Goal: Task Accomplishment & Management: Complete application form

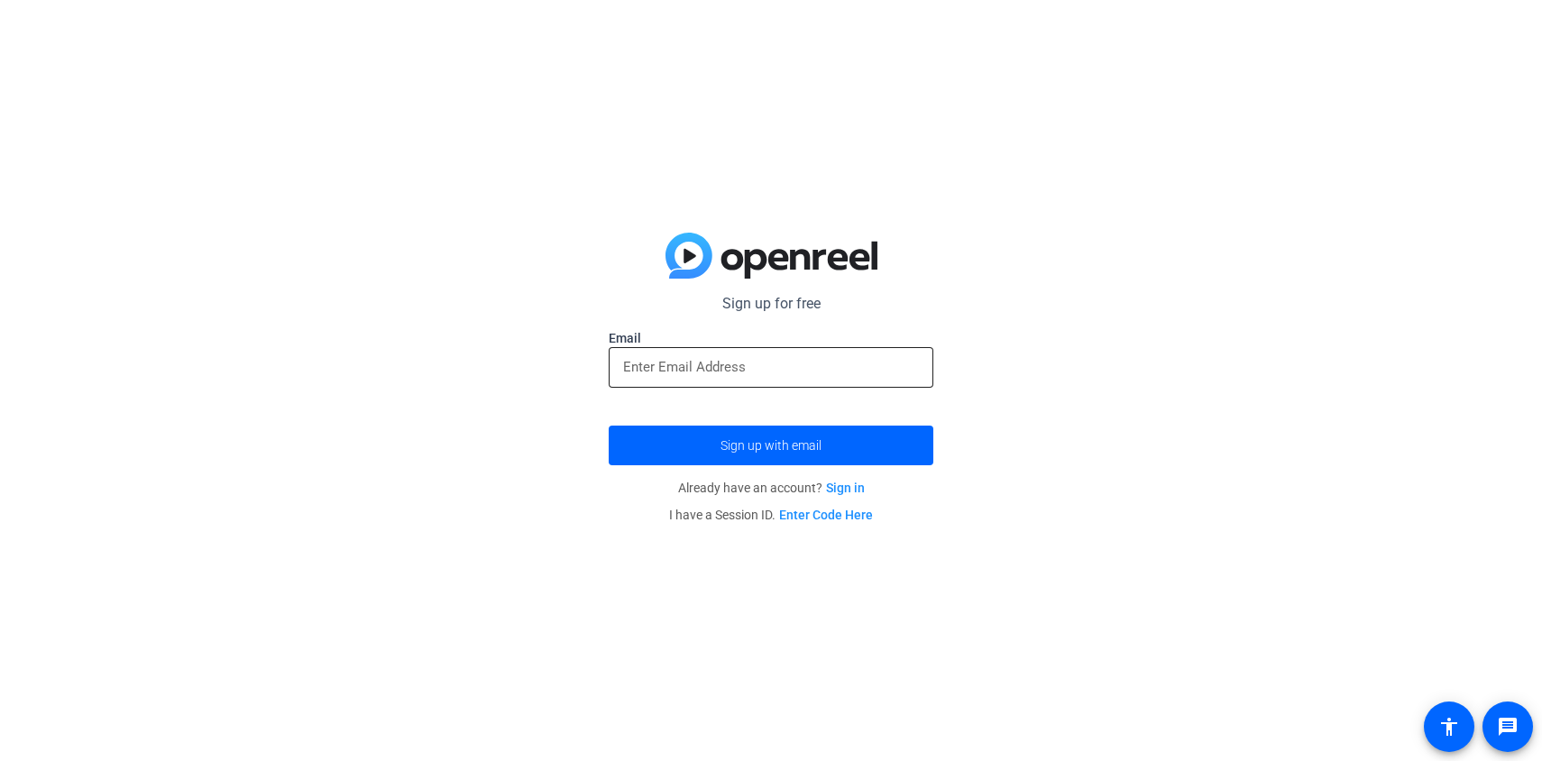
click at [710, 359] on input "email" at bounding box center [771, 367] width 296 height 22
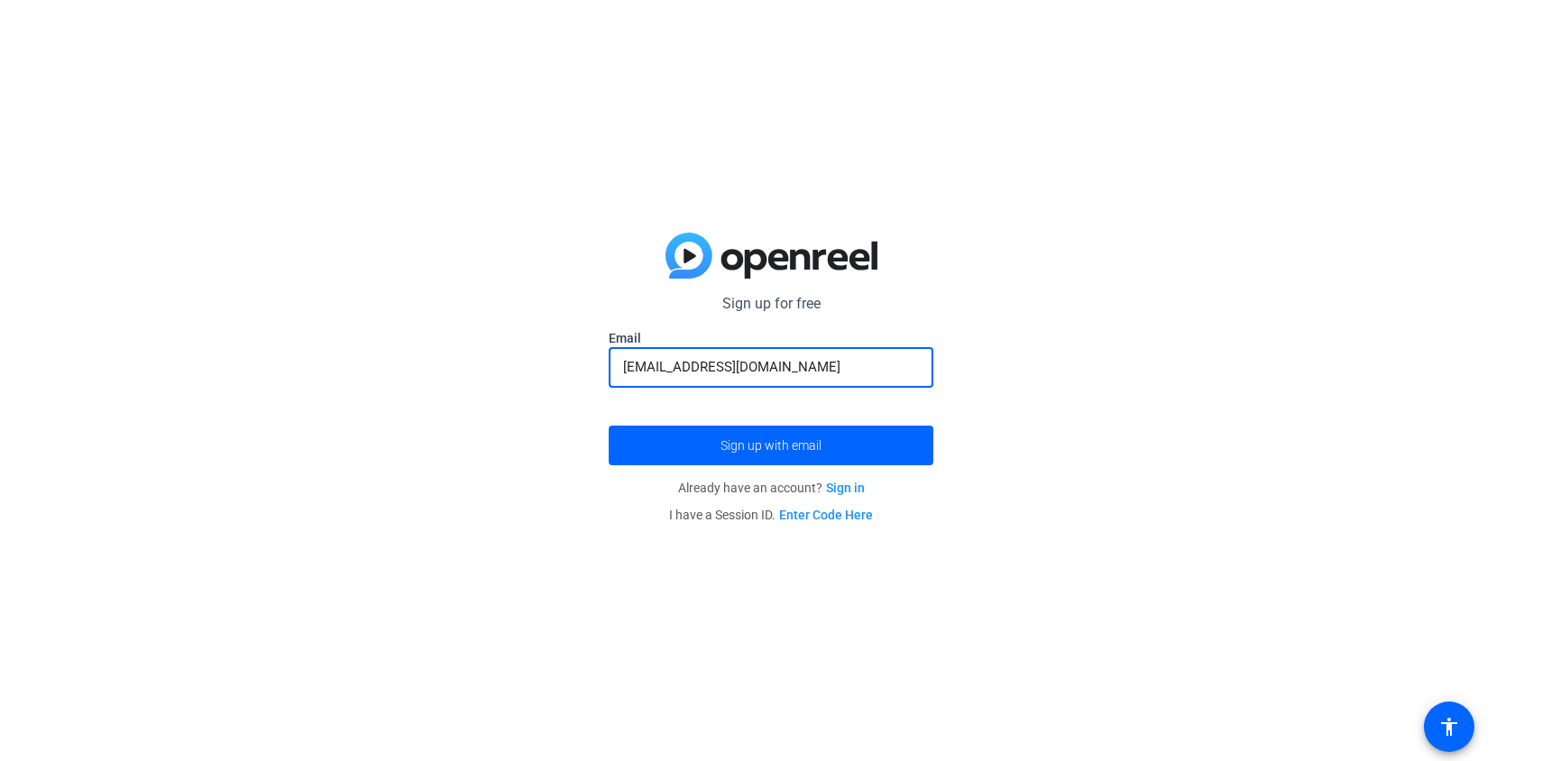
type input "[EMAIL_ADDRESS][DOMAIN_NAME]"
click at [609, 426] on button "Sign up with email" at bounding box center [771, 446] width 325 height 40
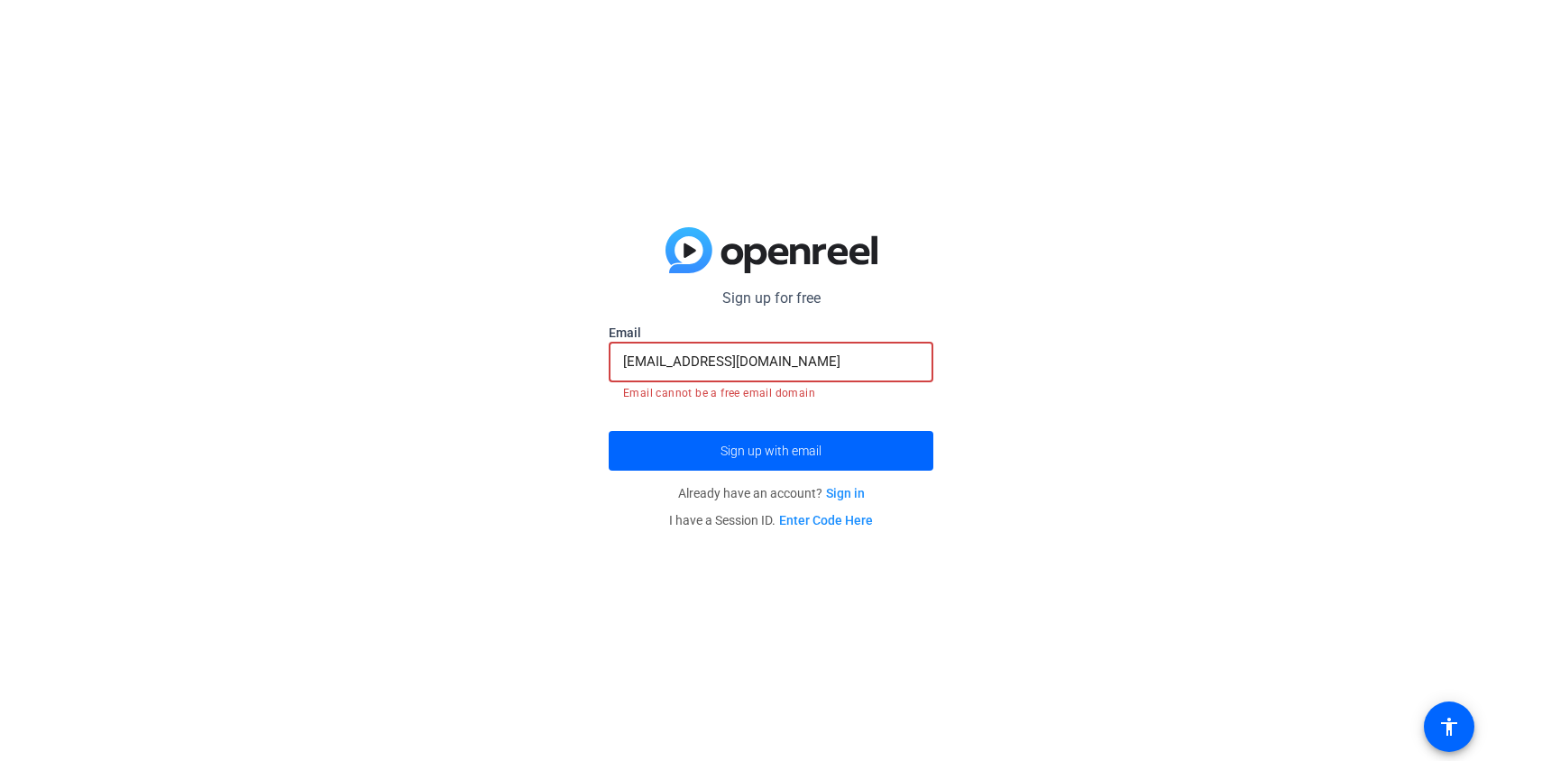
click at [772, 359] on input "[EMAIL_ADDRESS][DOMAIN_NAME]" at bounding box center [771, 362] width 296 height 22
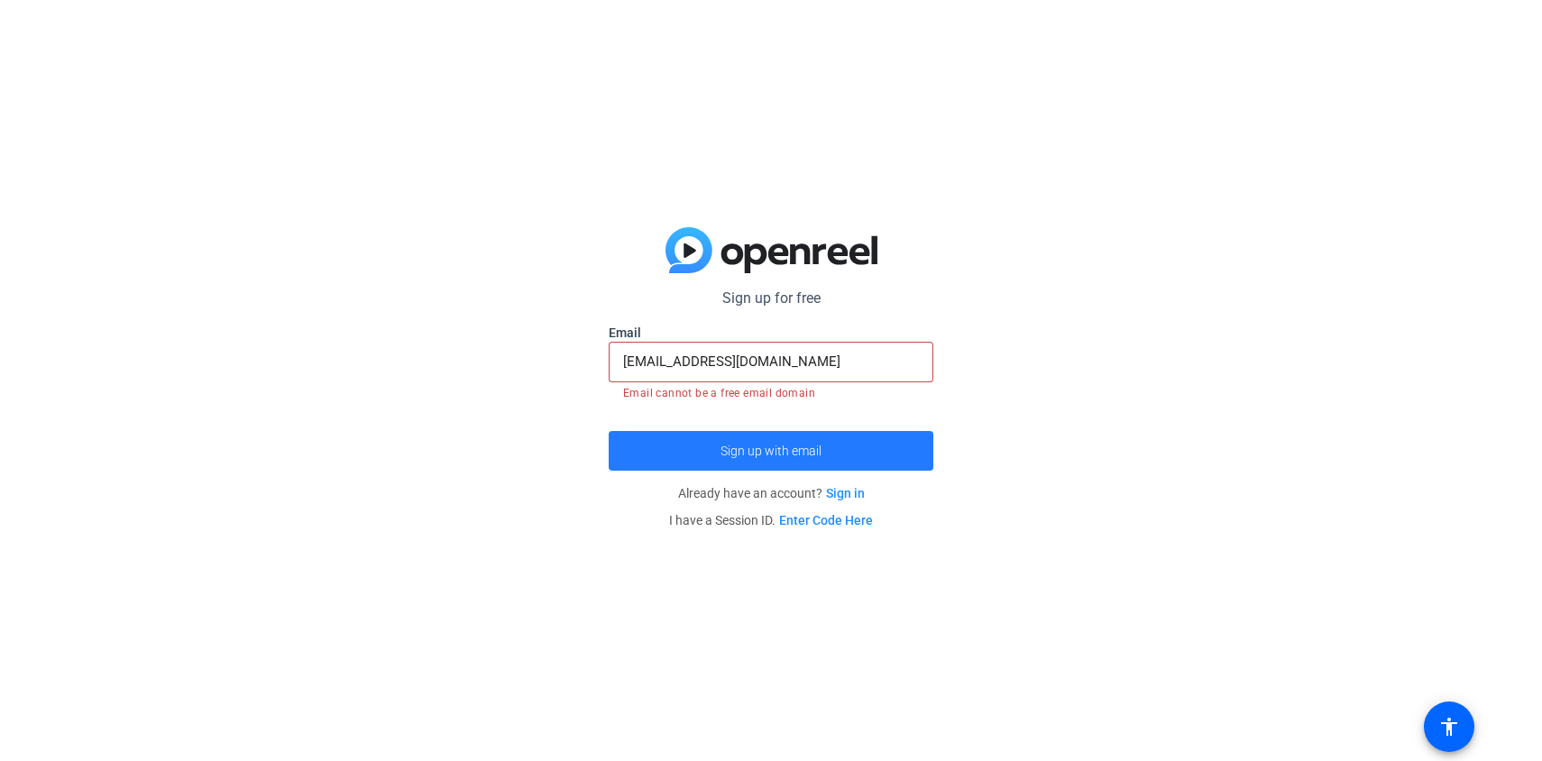
click at [857, 443] on span "submit" at bounding box center [771, 450] width 325 height 43
click at [770, 356] on input "[EMAIL_ADDRESS][DOMAIN_NAME]" at bounding box center [771, 362] width 296 height 22
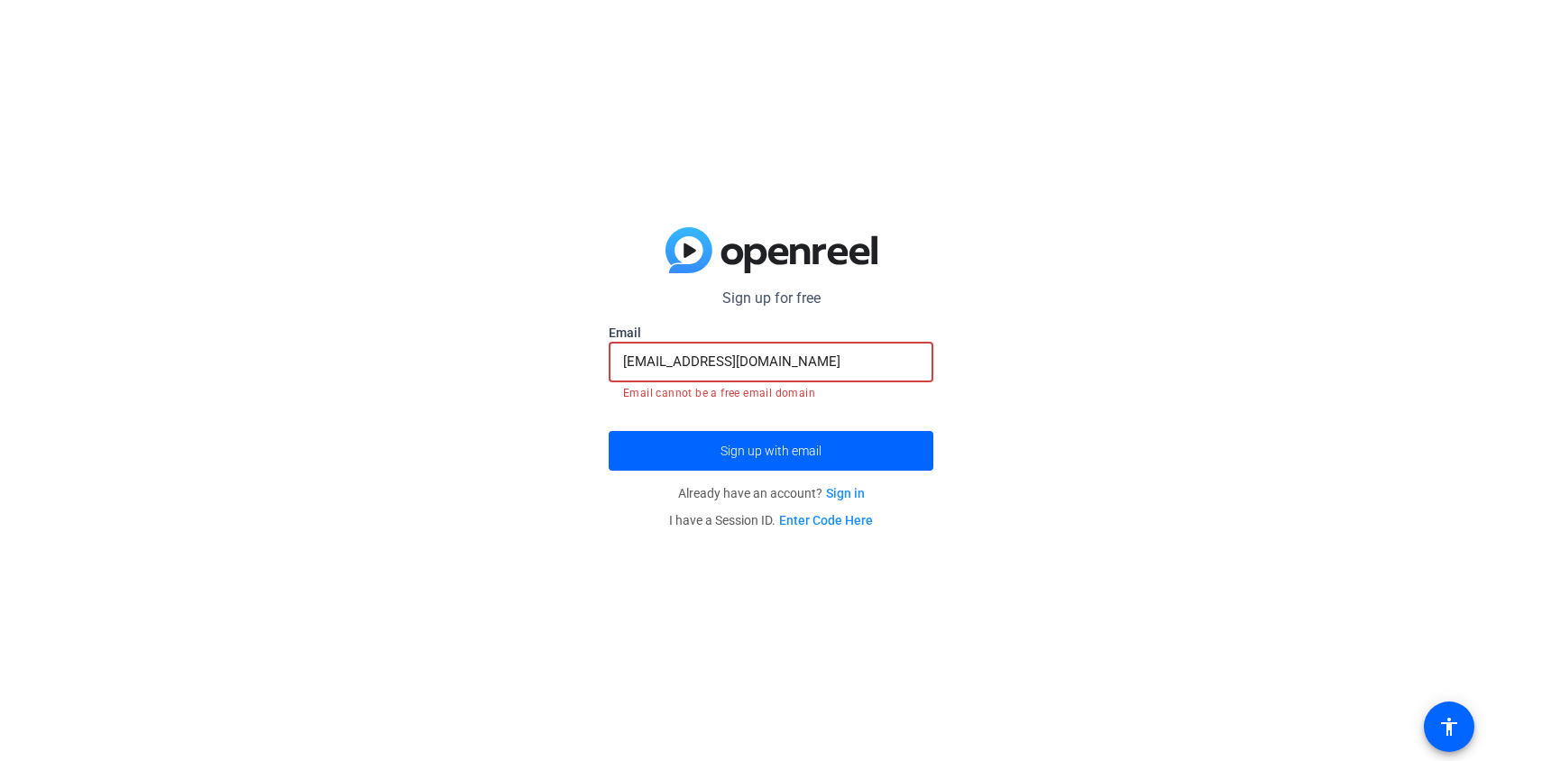
click at [770, 356] on input "[EMAIL_ADDRESS][DOMAIN_NAME]" at bounding box center [771, 362] width 296 height 22
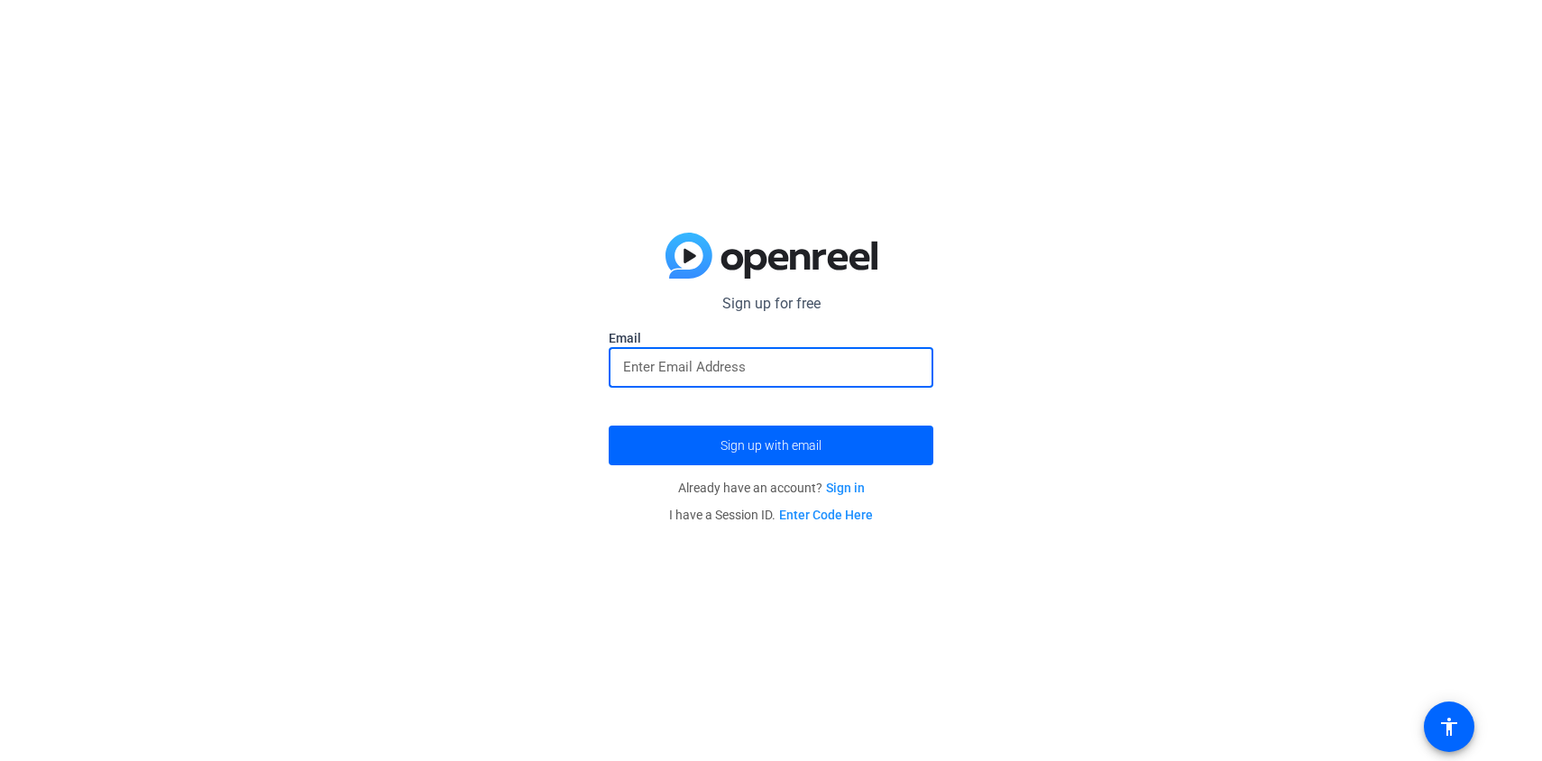
click at [847, 370] on input "email" at bounding box center [771, 367] width 296 height 22
type input "[PERSON_NAME][EMAIL_ADDRESS][DOMAIN_NAME]"
click at [609, 426] on button "Sign up with email" at bounding box center [771, 446] width 325 height 40
